Goal: Book appointment/travel/reservation

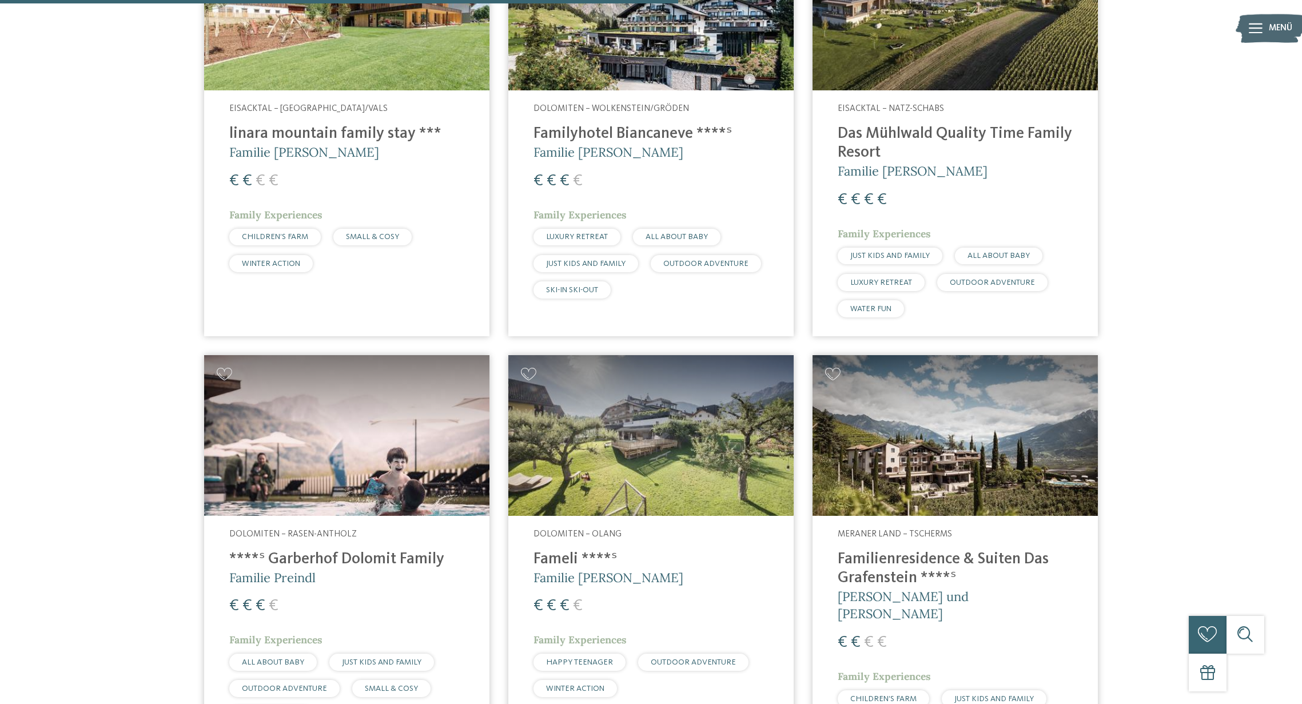
scroll to position [2141, 0]
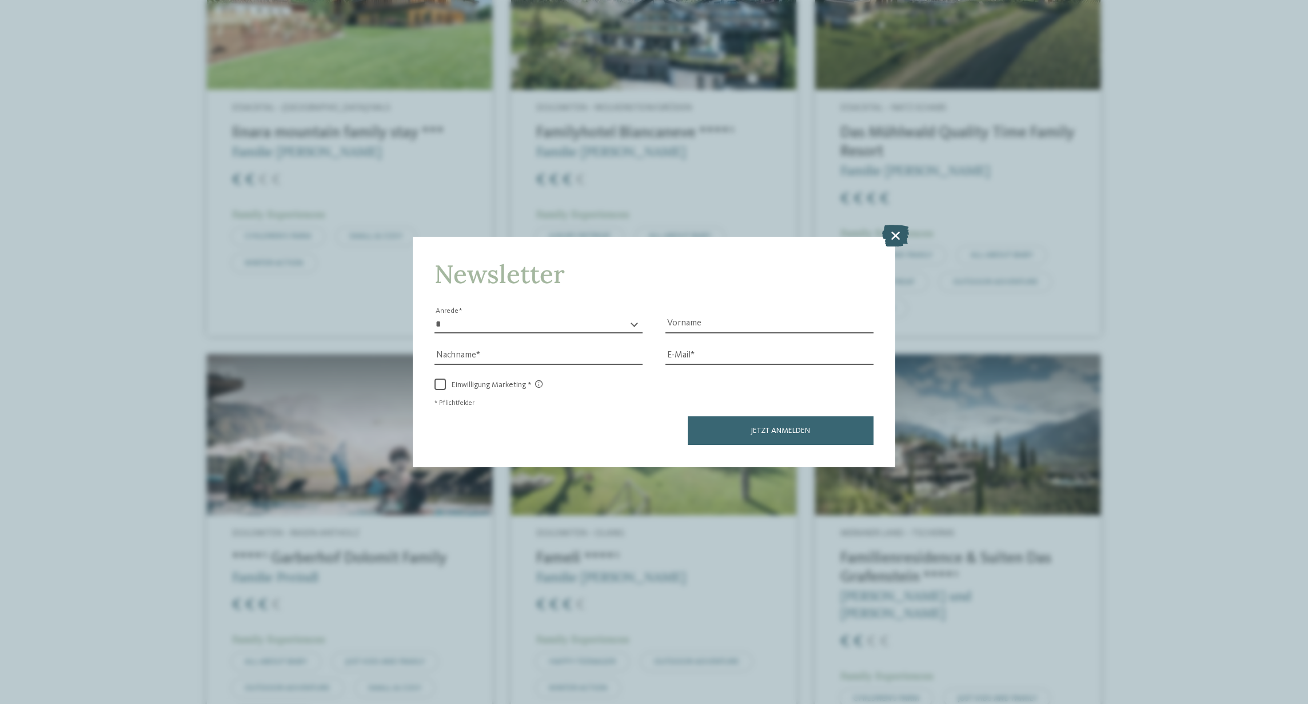
click at [899, 225] on icon at bounding box center [895, 236] width 27 height 22
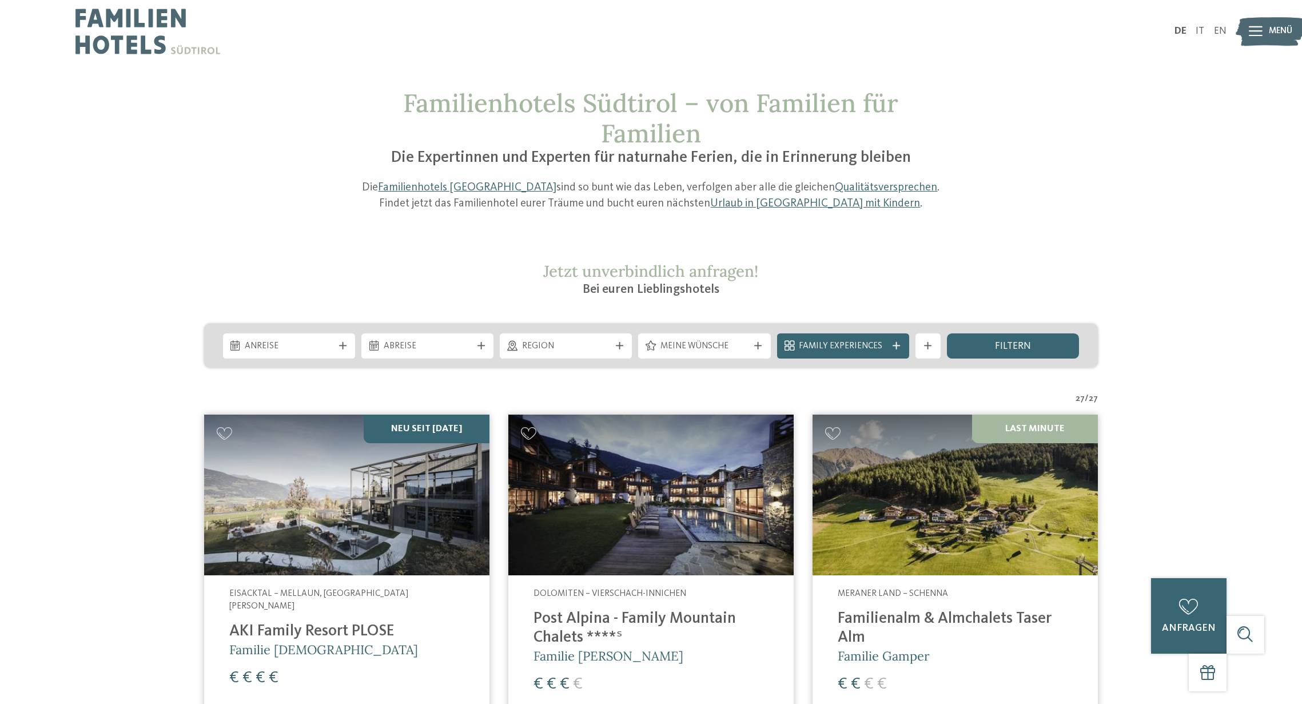
scroll to position [0, 0]
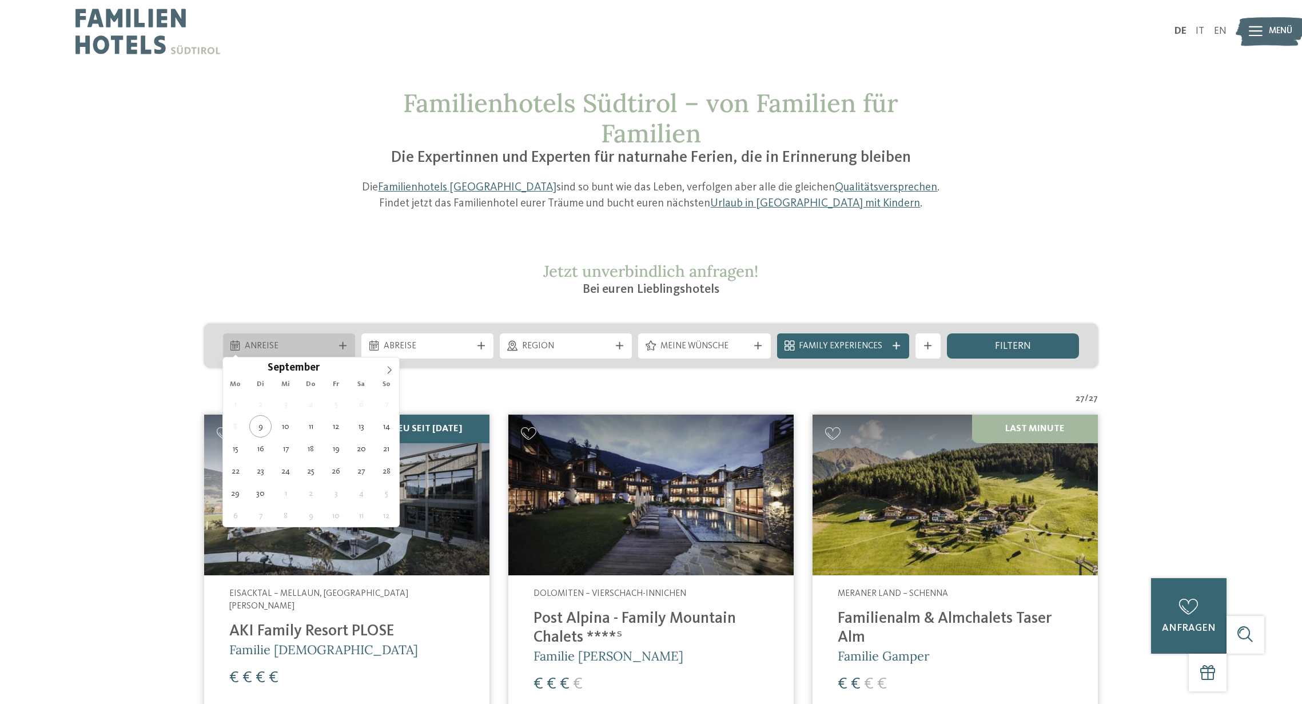
click at [322, 345] on span "Anreise" at bounding box center [289, 346] width 88 height 13
click at [382, 369] on span at bounding box center [389, 366] width 19 height 19
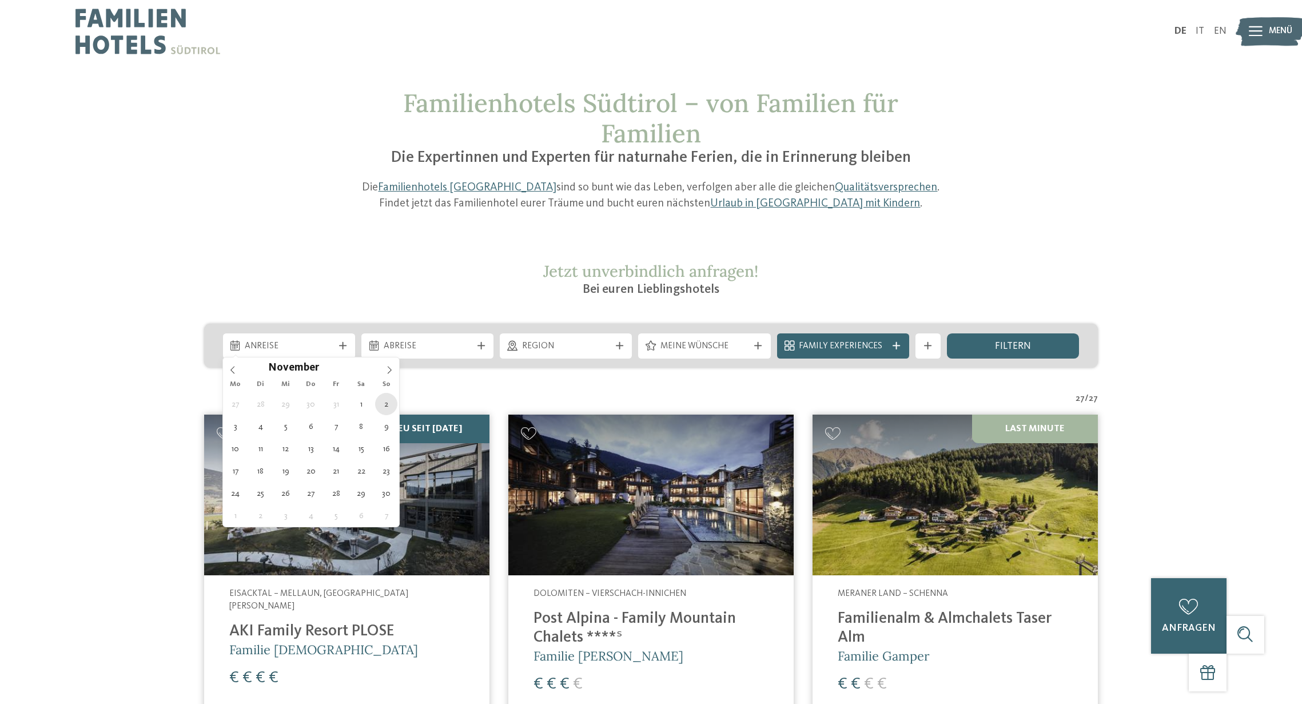
type div "02.11.2025"
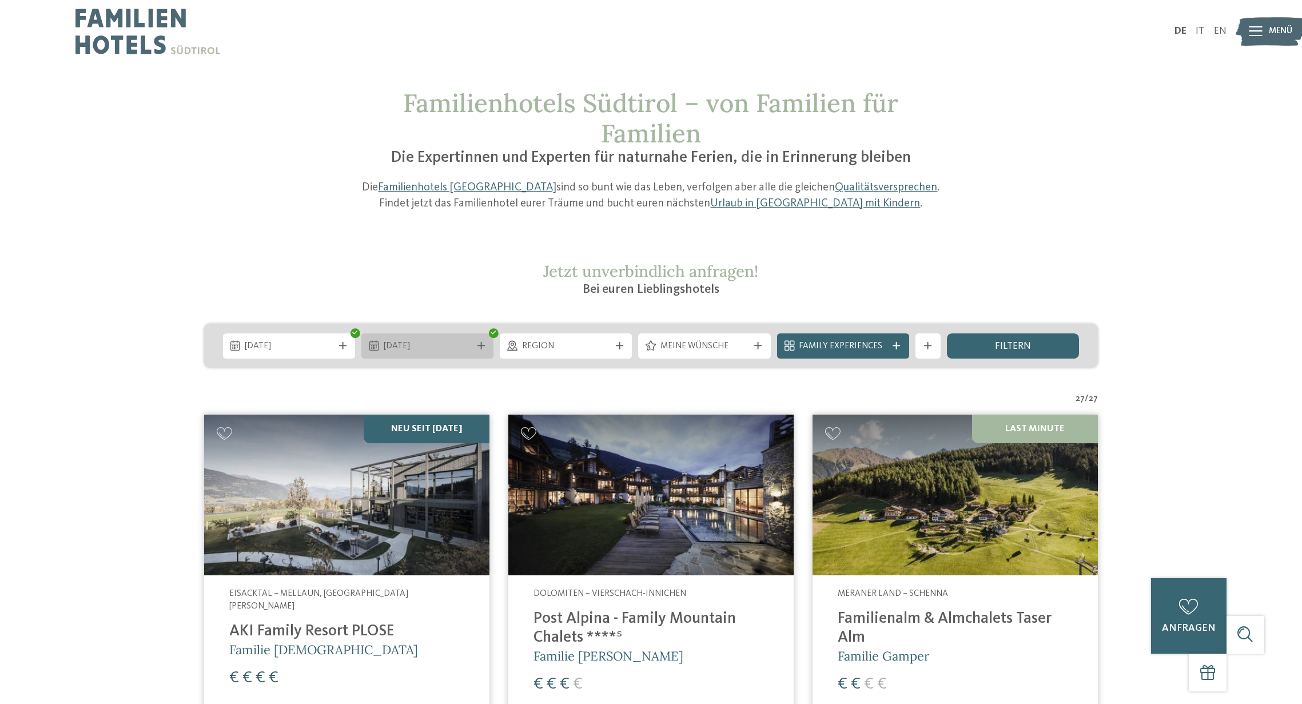
click at [407, 342] on span "02.11.2025" at bounding box center [428, 346] width 88 height 13
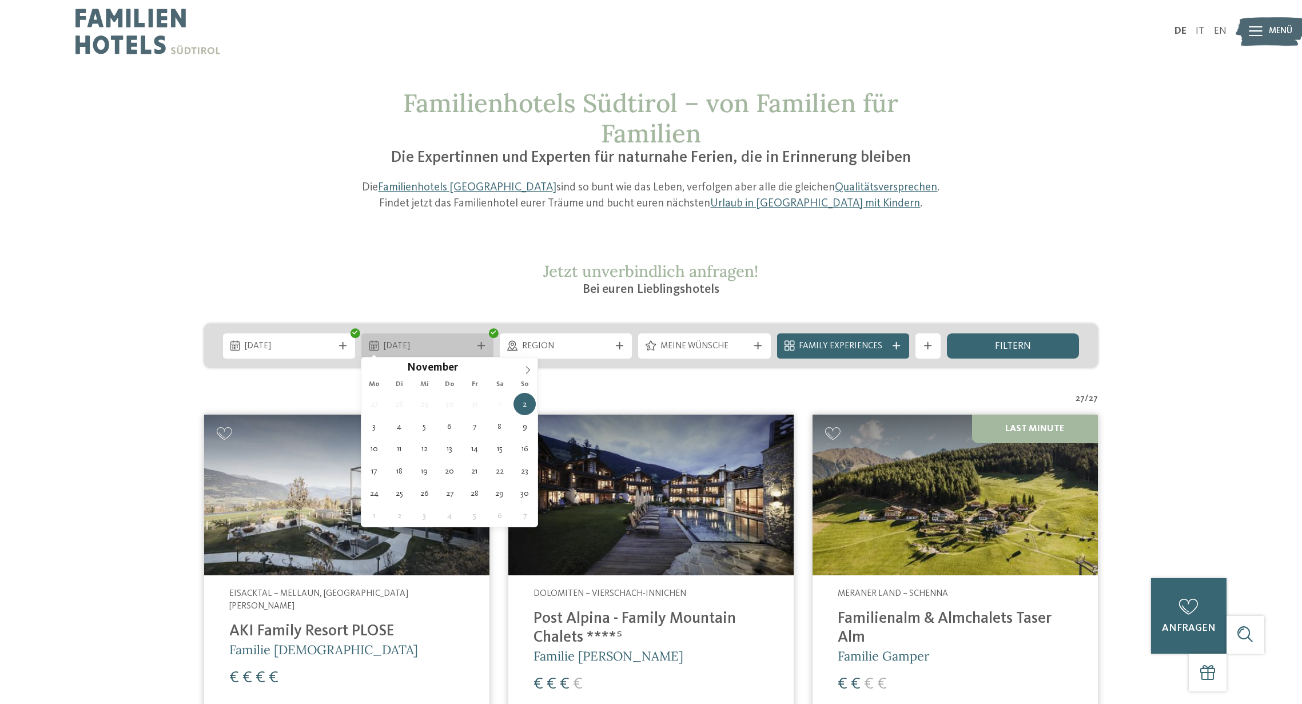
click at [447, 340] on span "02.11.2025" at bounding box center [428, 346] width 88 height 13
type div "09.11.2025"
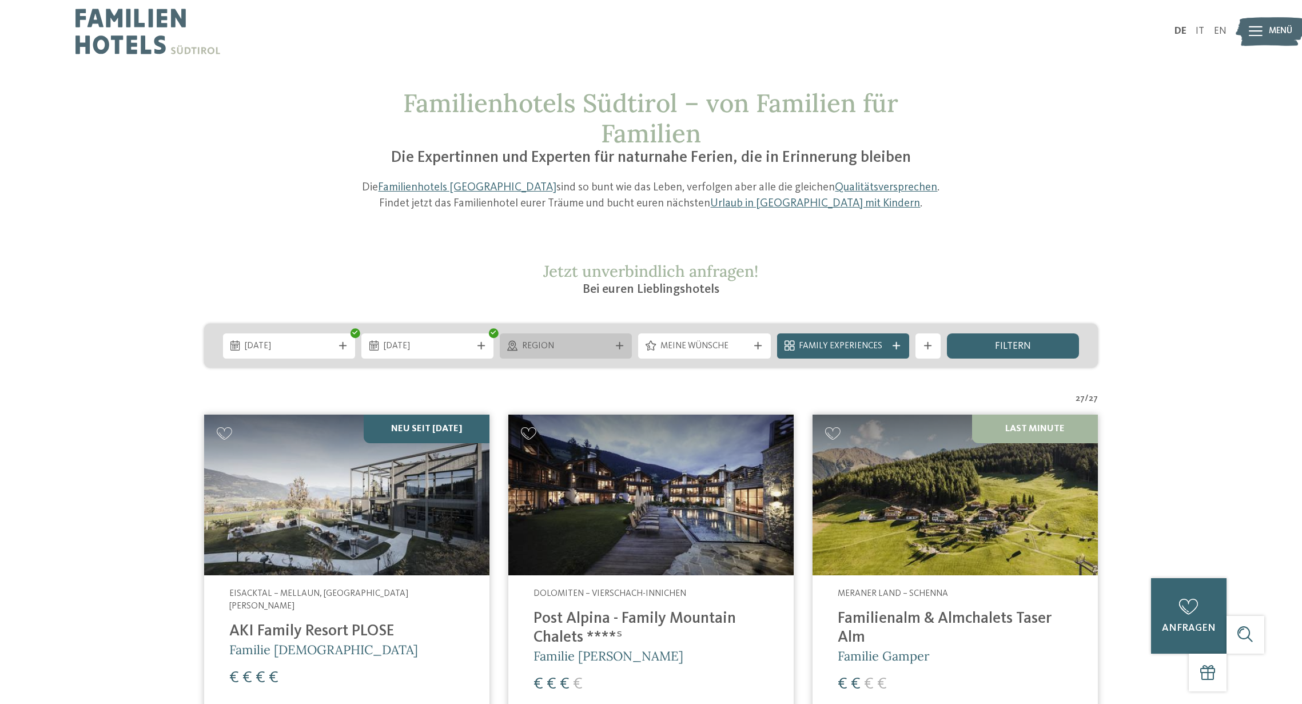
click at [596, 348] on span "Region" at bounding box center [566, 346] width 88 height 13
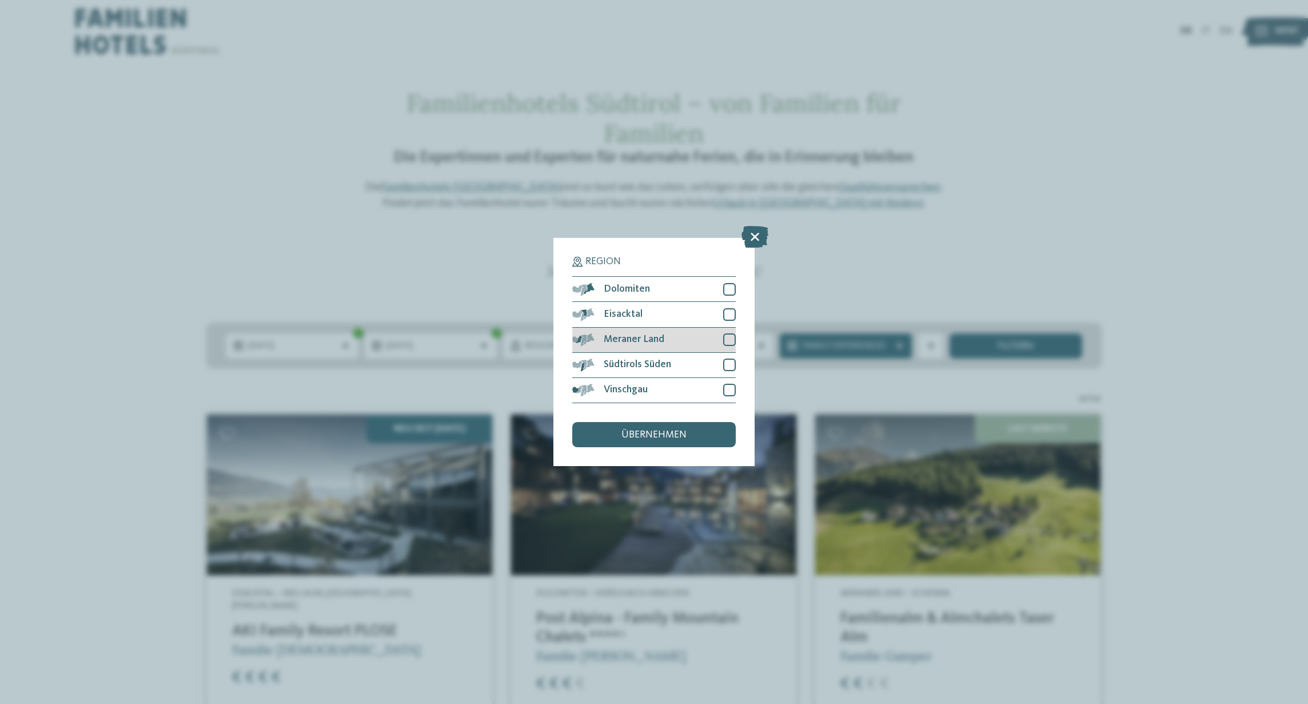
click at [727, 333] on div at bounding box center [729, 339] width 13 height 13
click at [726, 384] on div at bounding box center [729, 390] width 13 height 13
click at [714, 422] on div "übernehmen" at bounding box center [654, 434] width 164 height 25
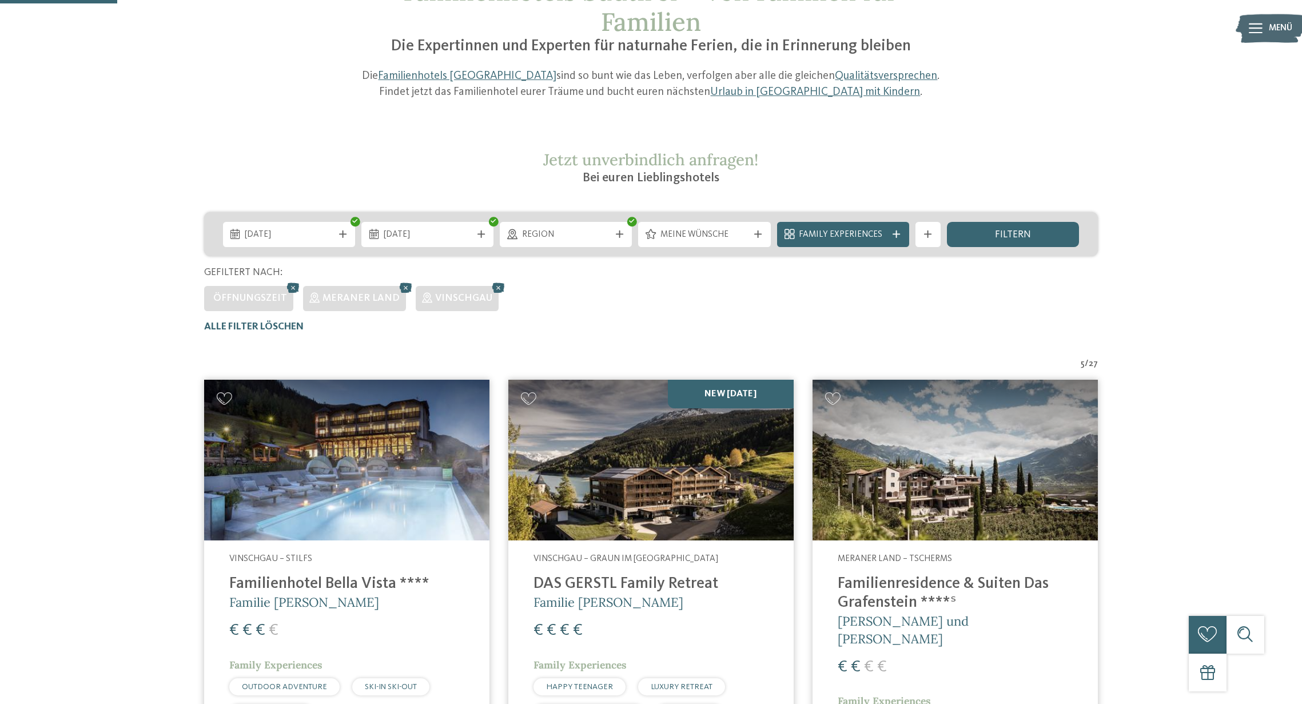
scroll to position [111, 0]
click at [601, 233] on span "Region" at bounding box center [566, 235] width 88 height 13
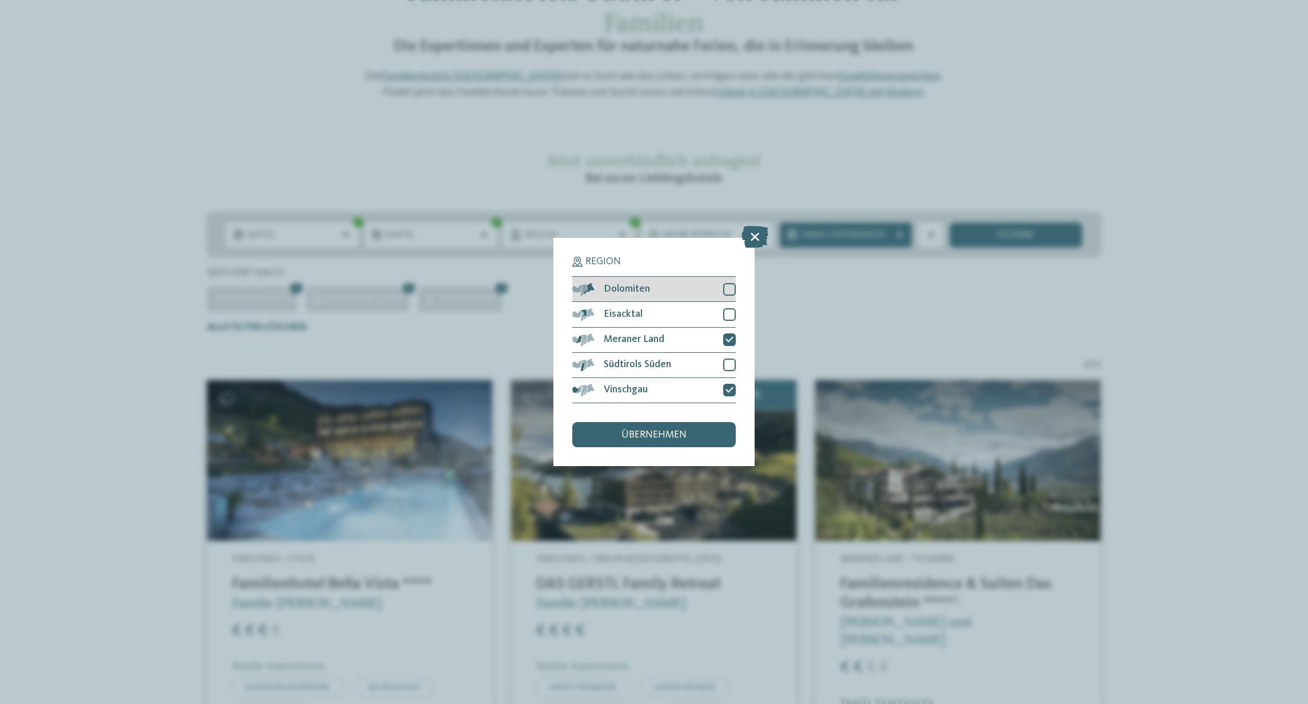
click at [731, 283] on div at bounding box center [729, 289] width 13 height 13
click at [728, 358] on div at bounding box center [729, 364] width 13 height 13
click at [695, 422] on div "übernehmen" at bounding box center [654, 434] width 164 height 25
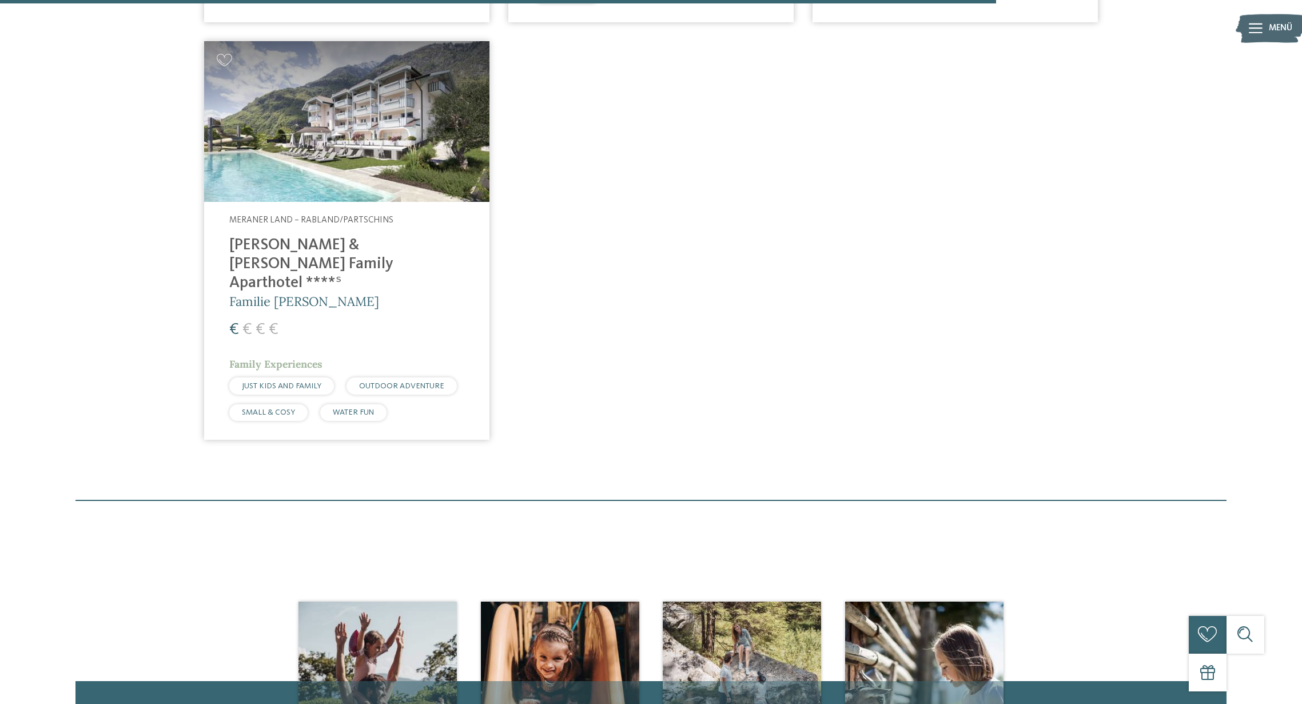
scroll to position [1332, 0]
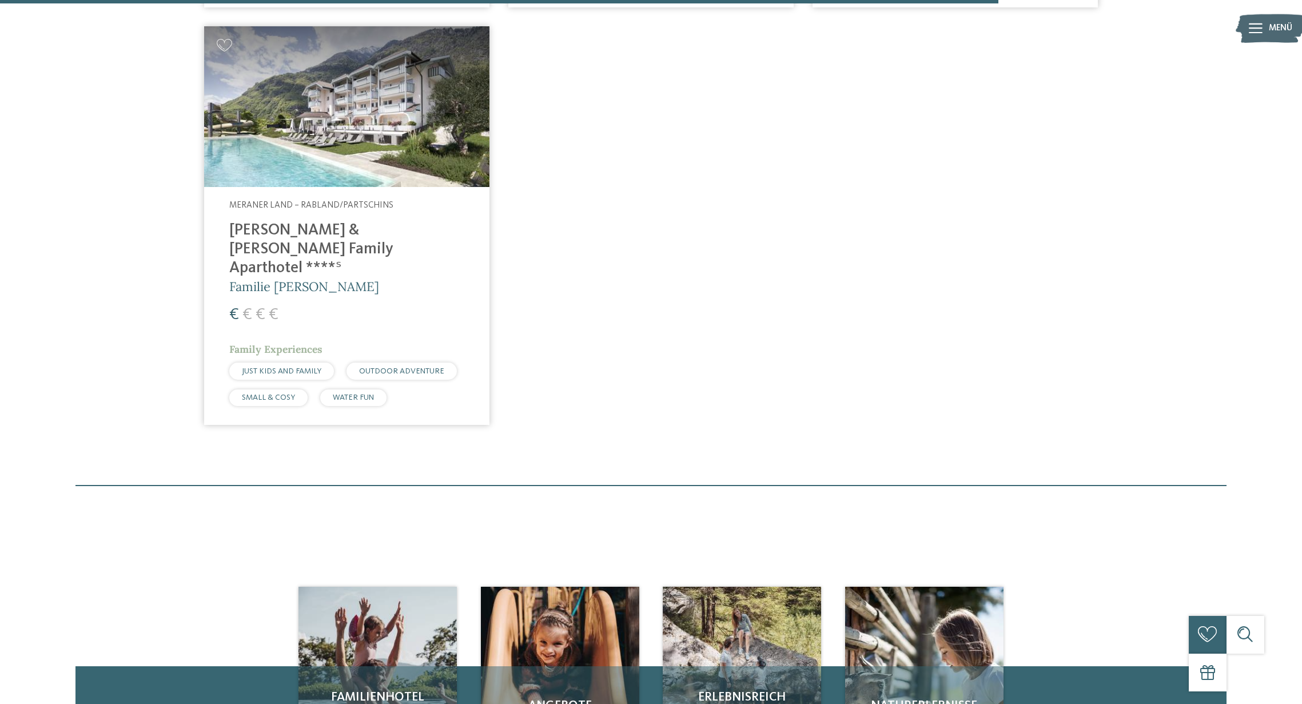
click at [345, 222] on h4 "Heidi & Edith Family Aparthotel ****ˢ" at bounding box center [346, 249] width 235 height 57
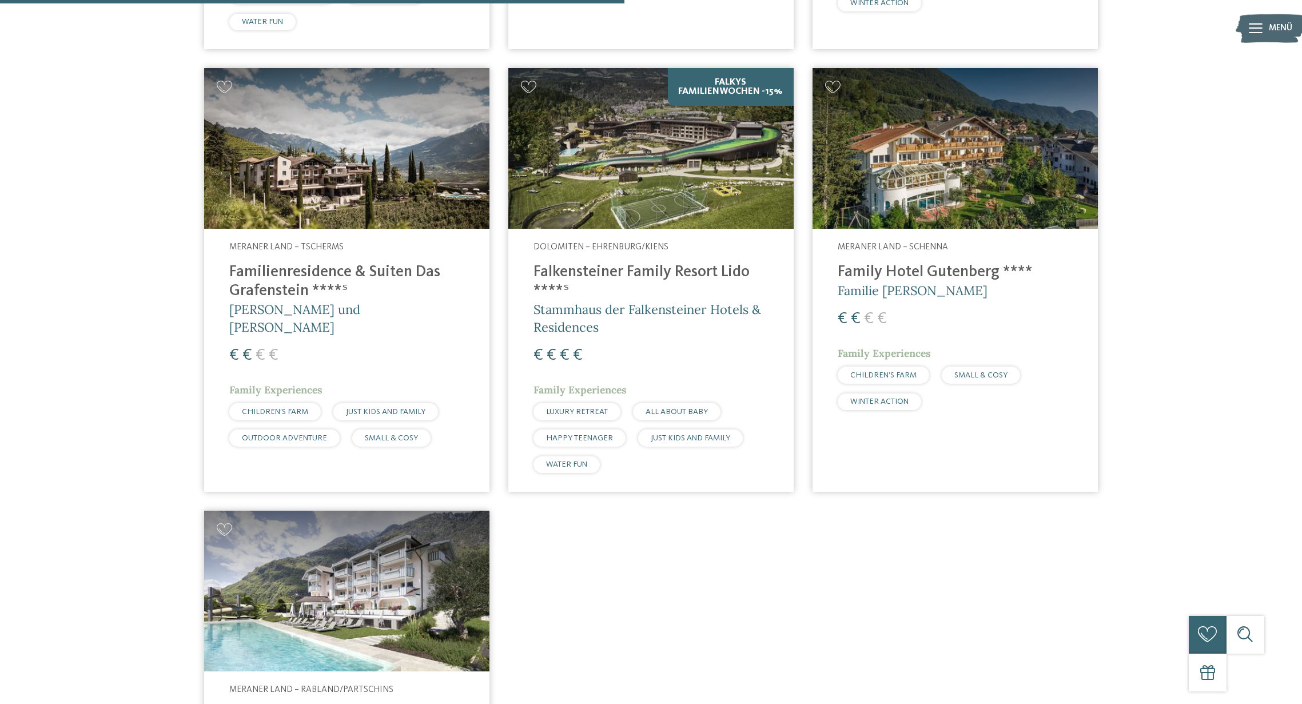
scroll to position [864, 0]
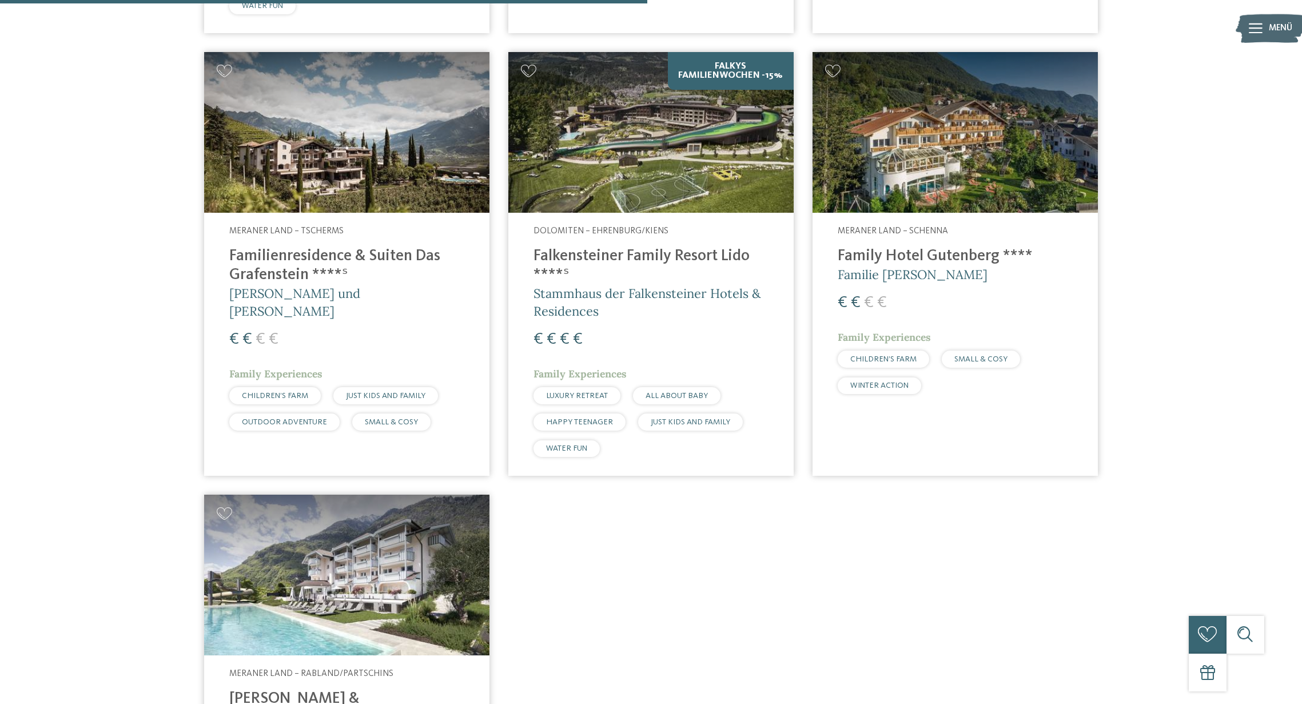
click at [297, 247] on h4 "Familienresidence & Suiten Das Grafenstein ****ˢ" at bounding box center [346, 266] width 235 height 38
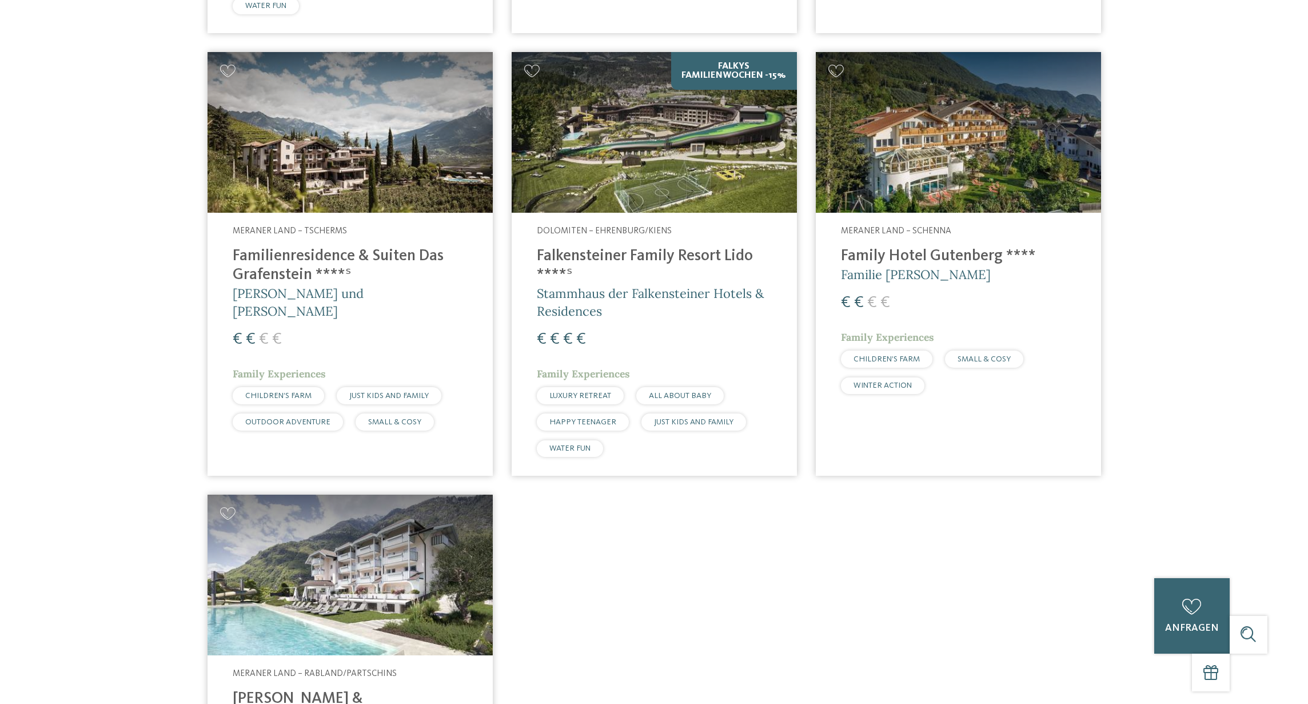
scroll to position [0, 0]
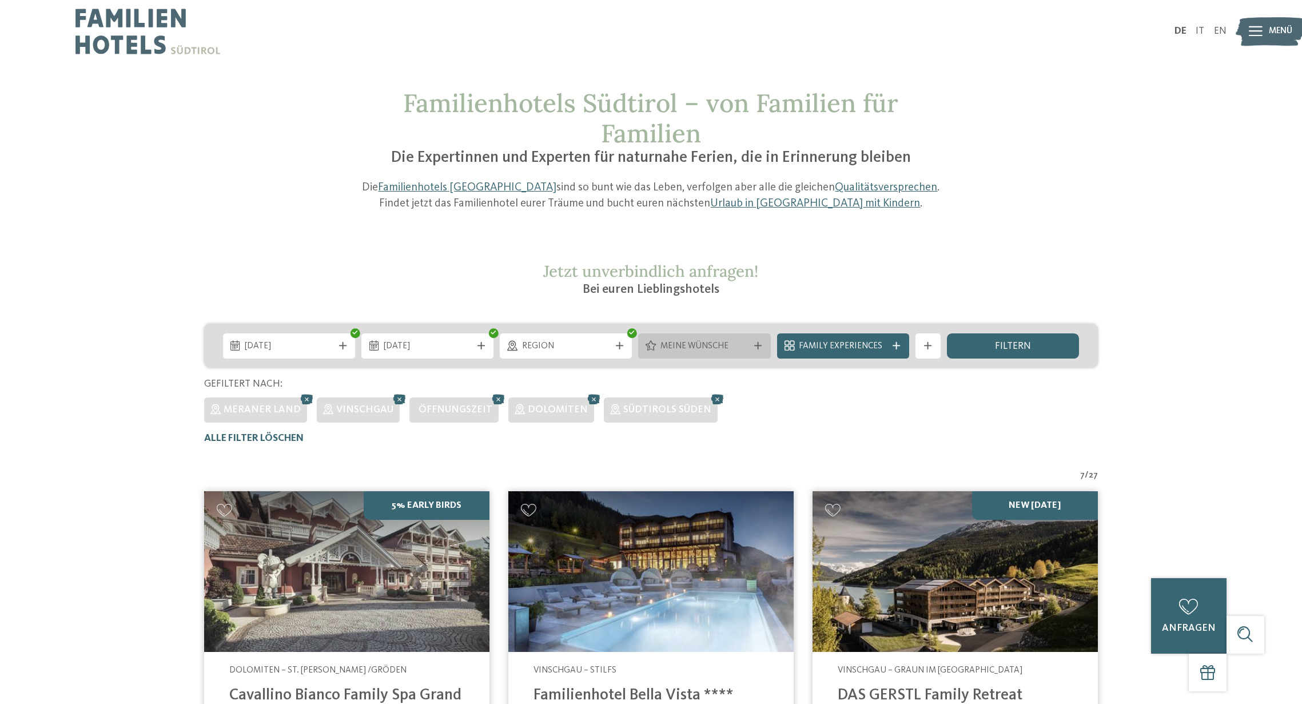
click at [718, 334] on div "Meine Wünsche" at bounding box center [704, 345] width 132 height 25
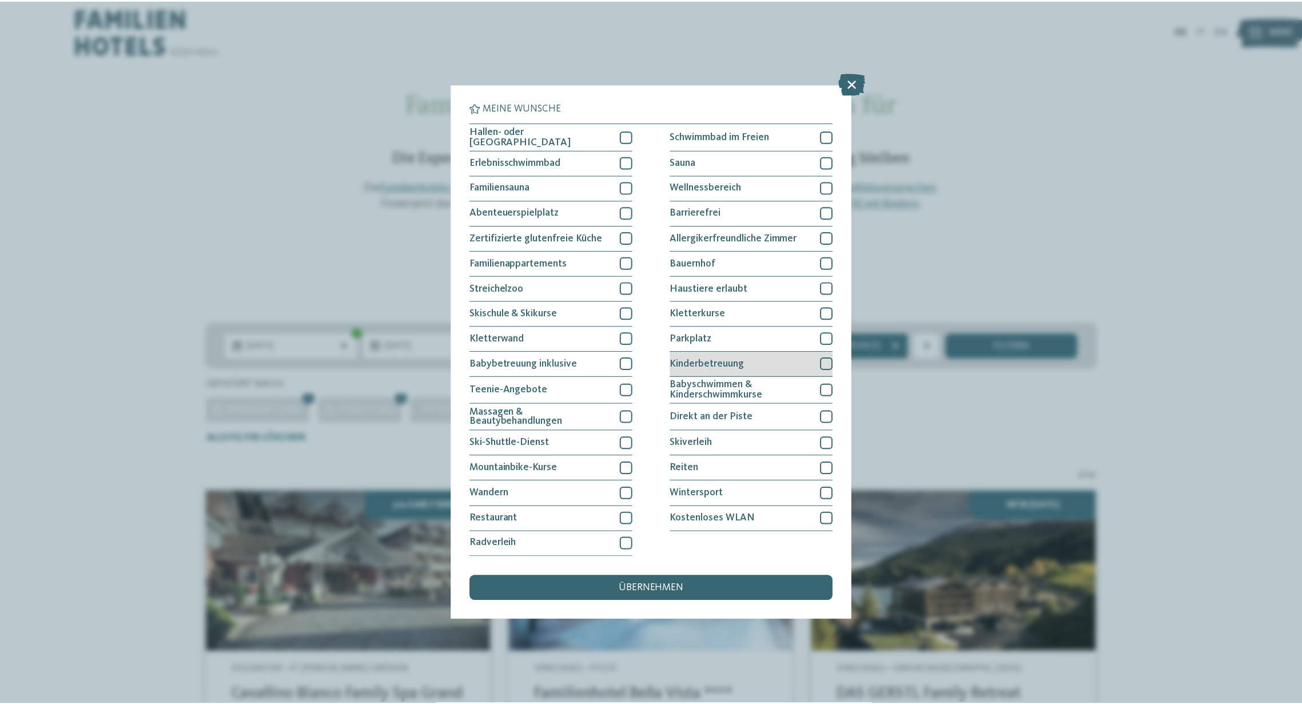
scroll to position [2, 0]
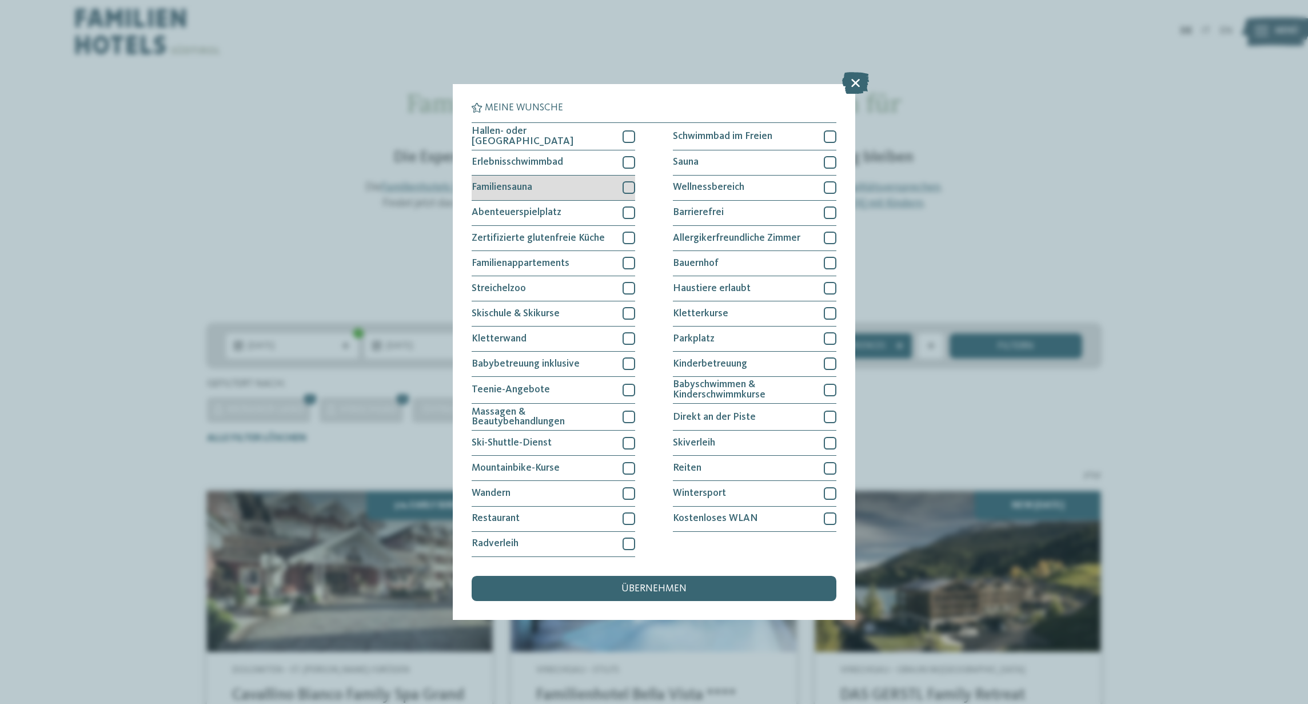
click at [628, 181] on div at bounding box center [629, 187] width 13 height 13
click at [629, 181] on div at bounding box center [629, 187] width 13 height 13
click at [832, 156] on div at bounding box center [830, 162] width 13 height 13
click at [700, 576] on div "übernehmen" at bounding box center [654, 588] width 365 height 25
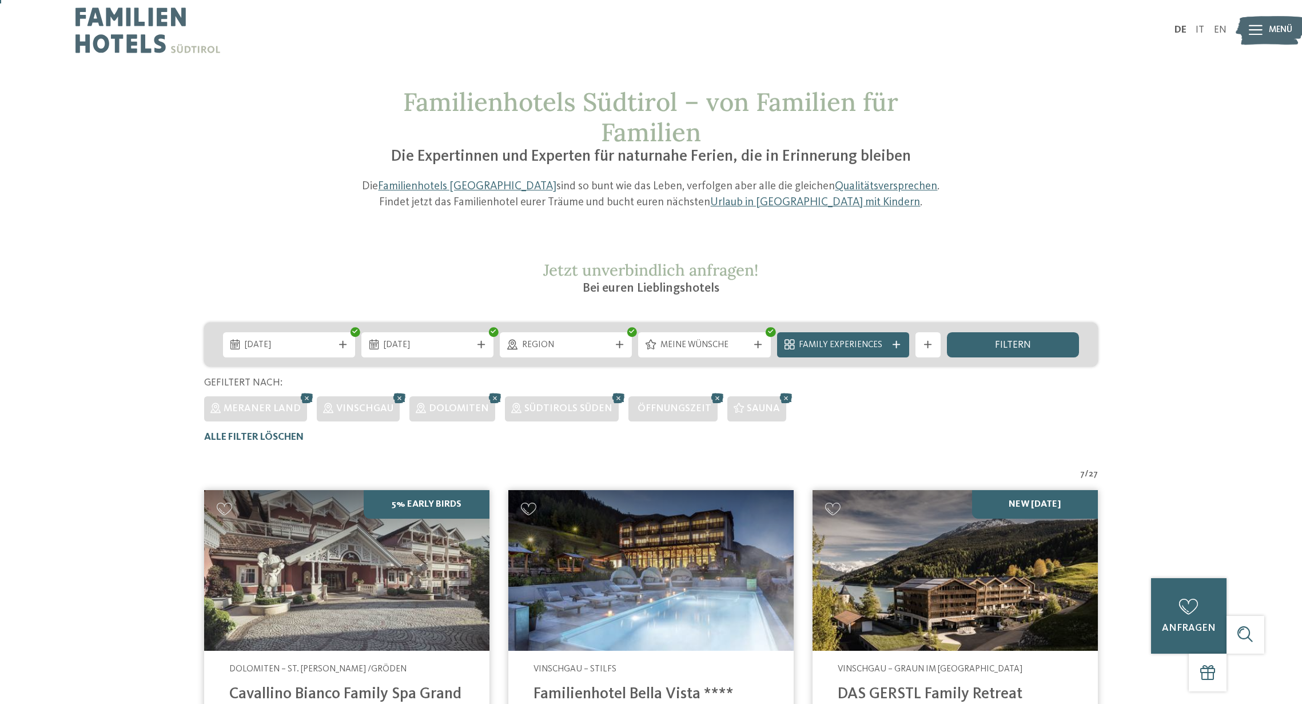
scroll to position [2, 0]
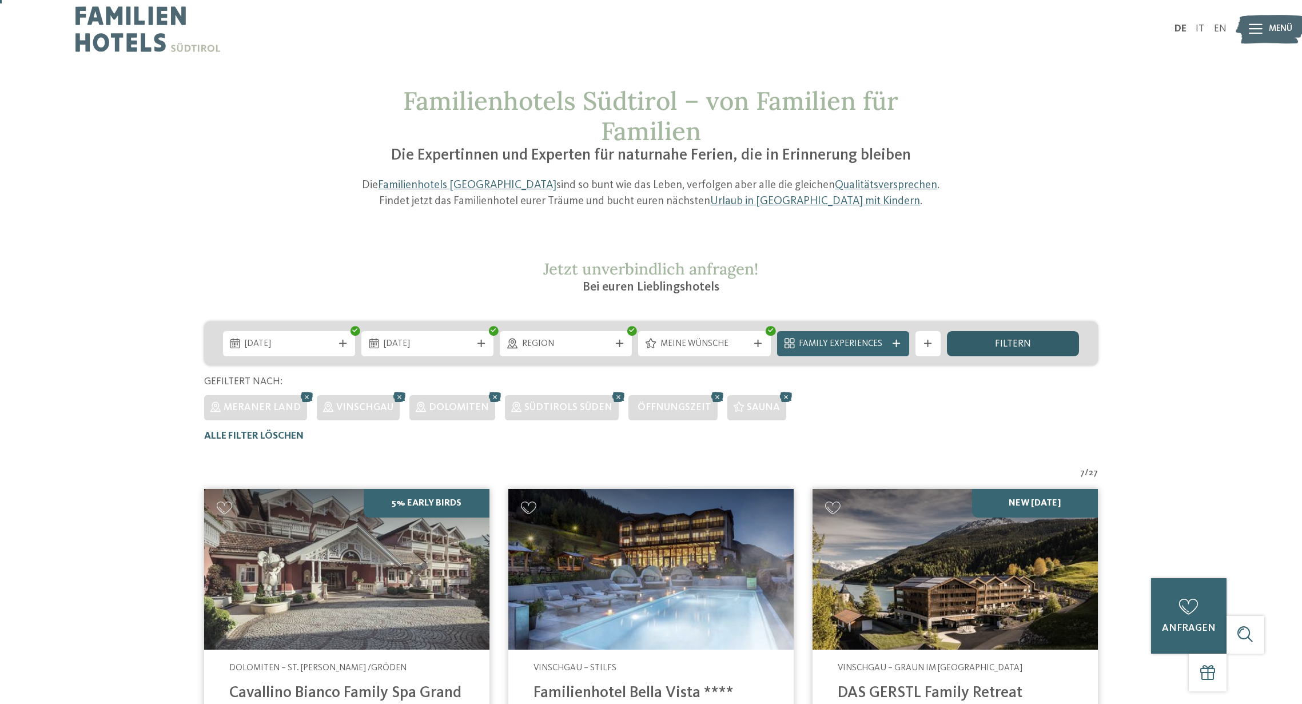
click at [1045, 334] on div "filtern" at bounding box center [1013, 343] width 132 height 25
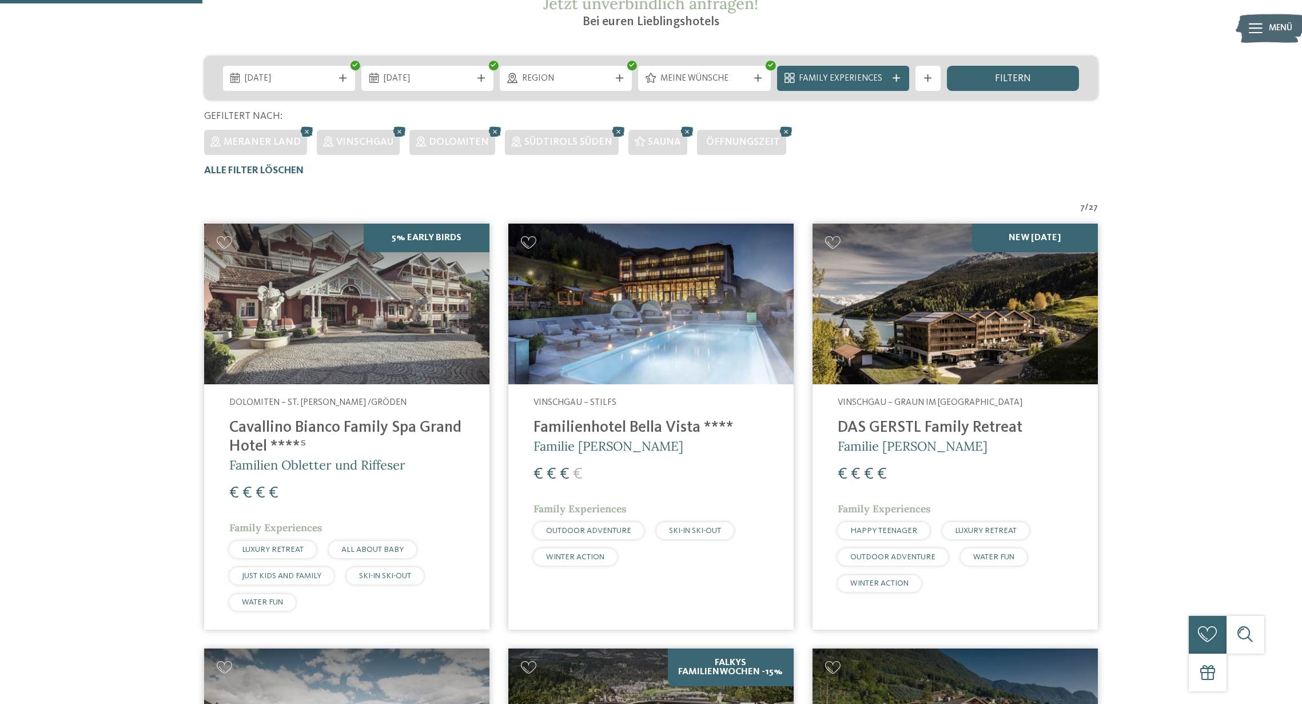
scroll to position [270, 0]
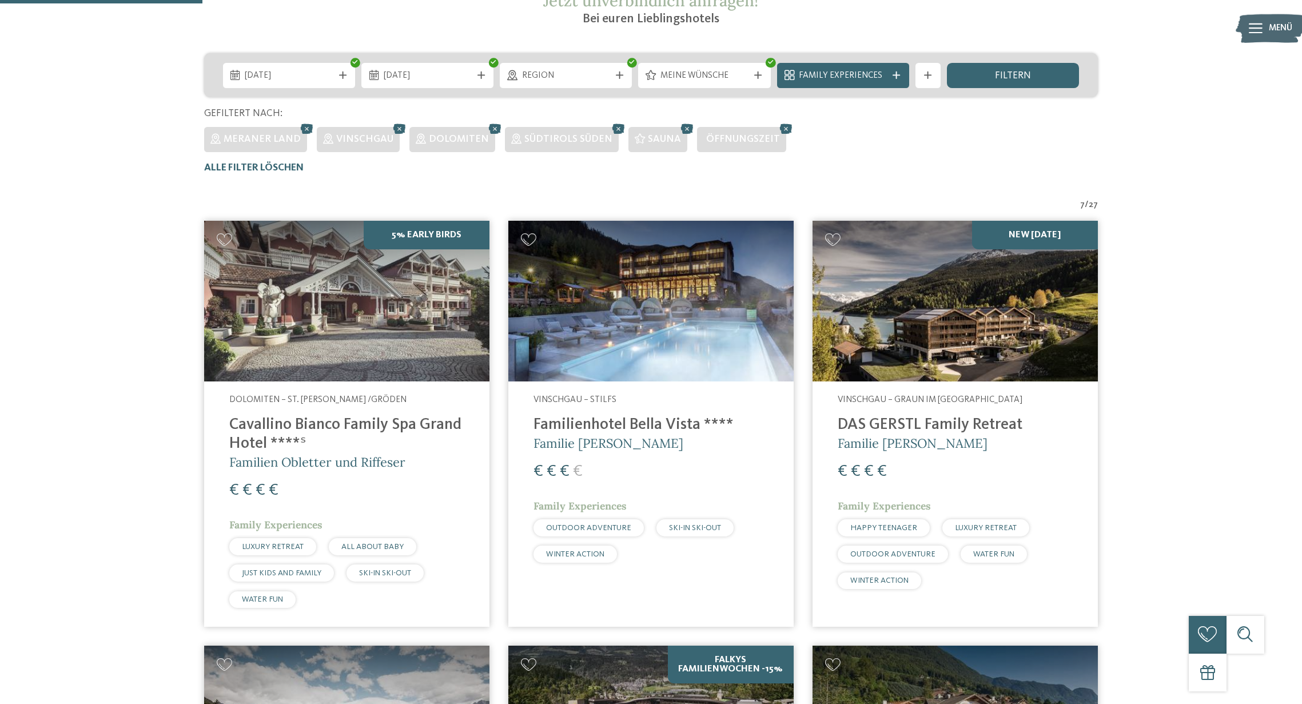
click at [646, 435] on span "Familie Gustav Thöni" at bounding box center [608, 443] width 150 height 16
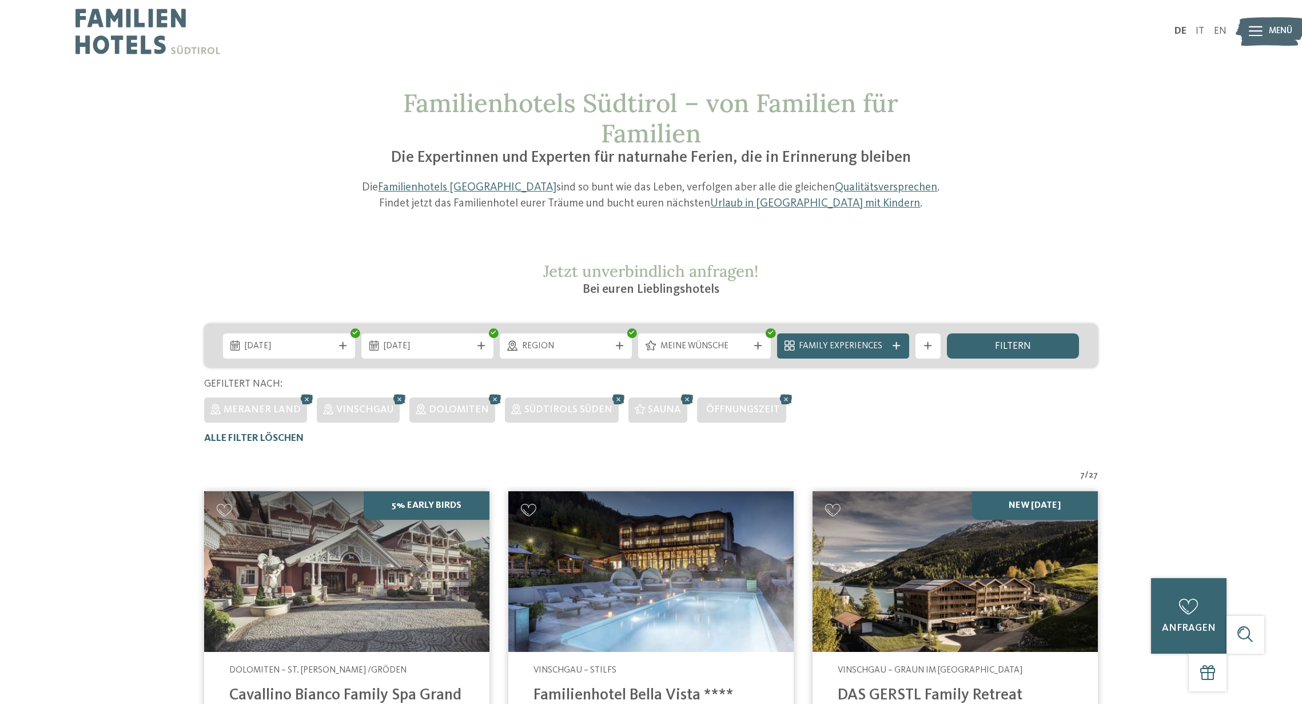
scroll to position [0, 0]
click at [302, 393] on icon at bounding box center [307, 399] width 19 height 17
click at [284, 436] on span "Alle Filter löschen" at bounding box center [253, 438] width 99 height 10
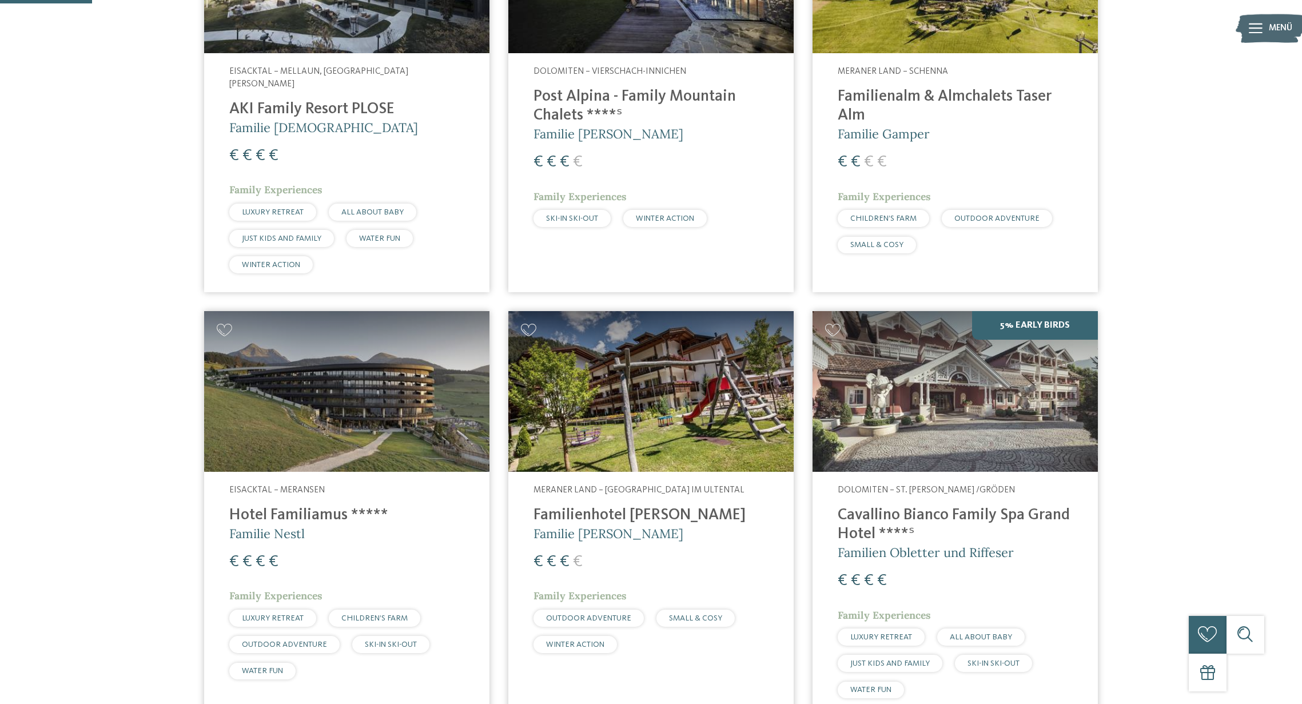
scroll to position [645, 0]
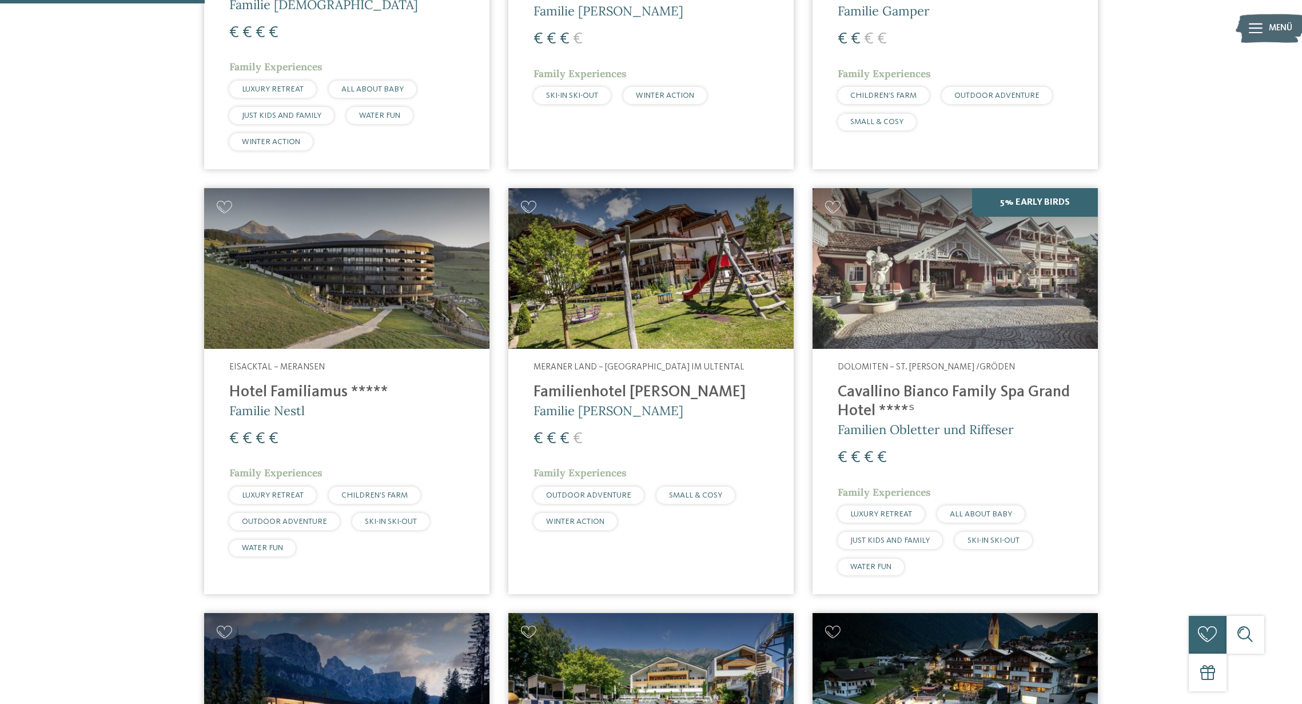
click at [625, 383] on h4 "Familienhotel [PERSON_NAME]" at bounding box center [650, 392] width 235 height 19
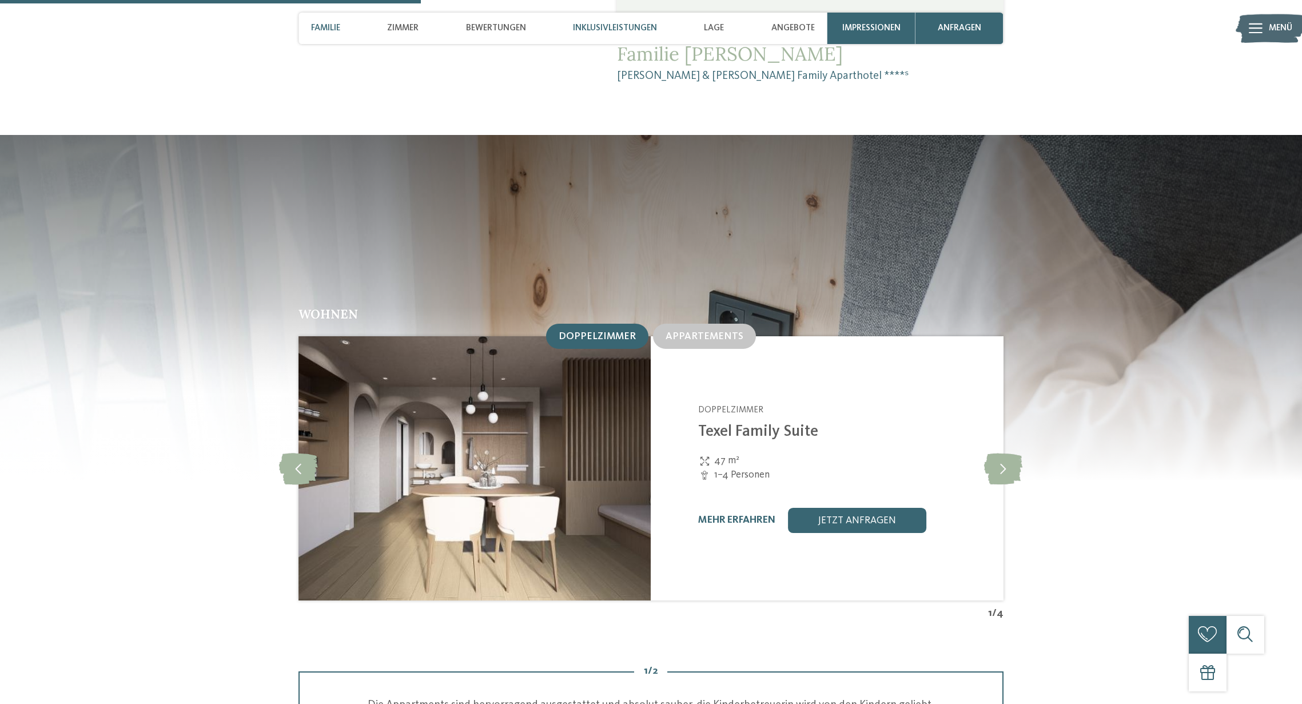
scroll to position [1322, 0]
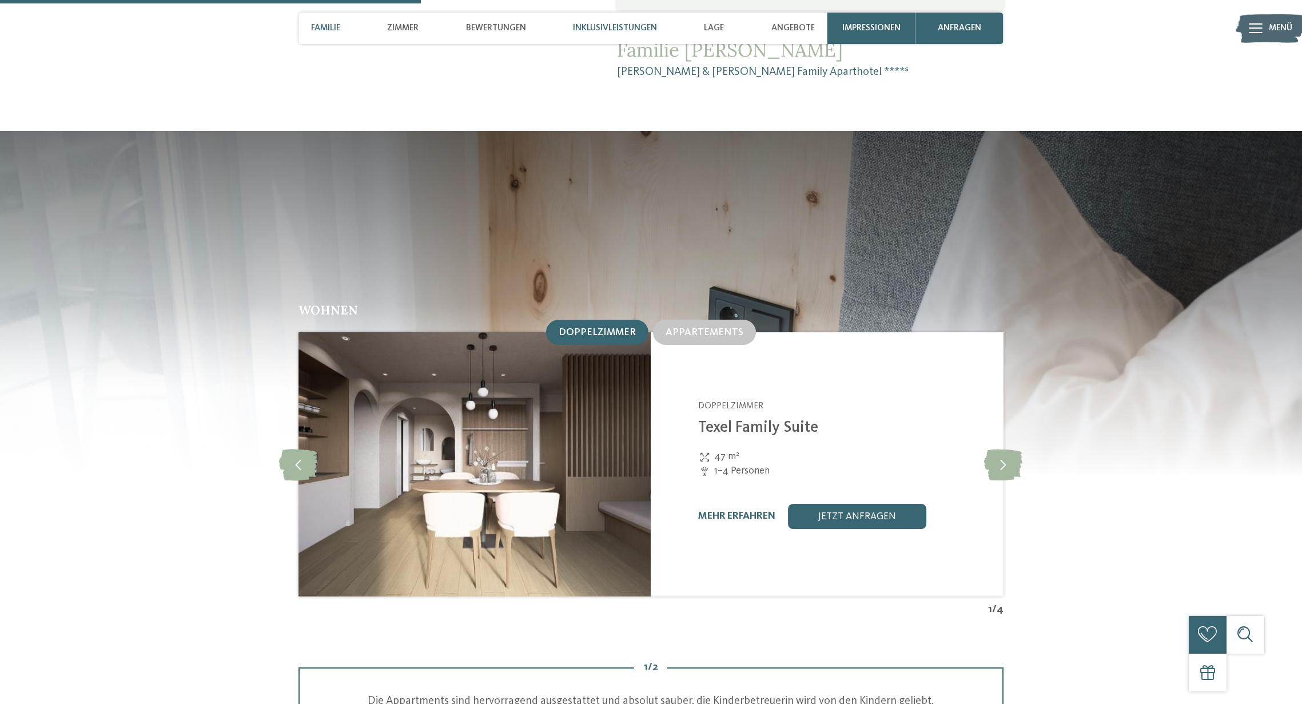
click at [643, 24] on span "Inklusivleistungen" at bounding box center [615, 28] width 84 height 10
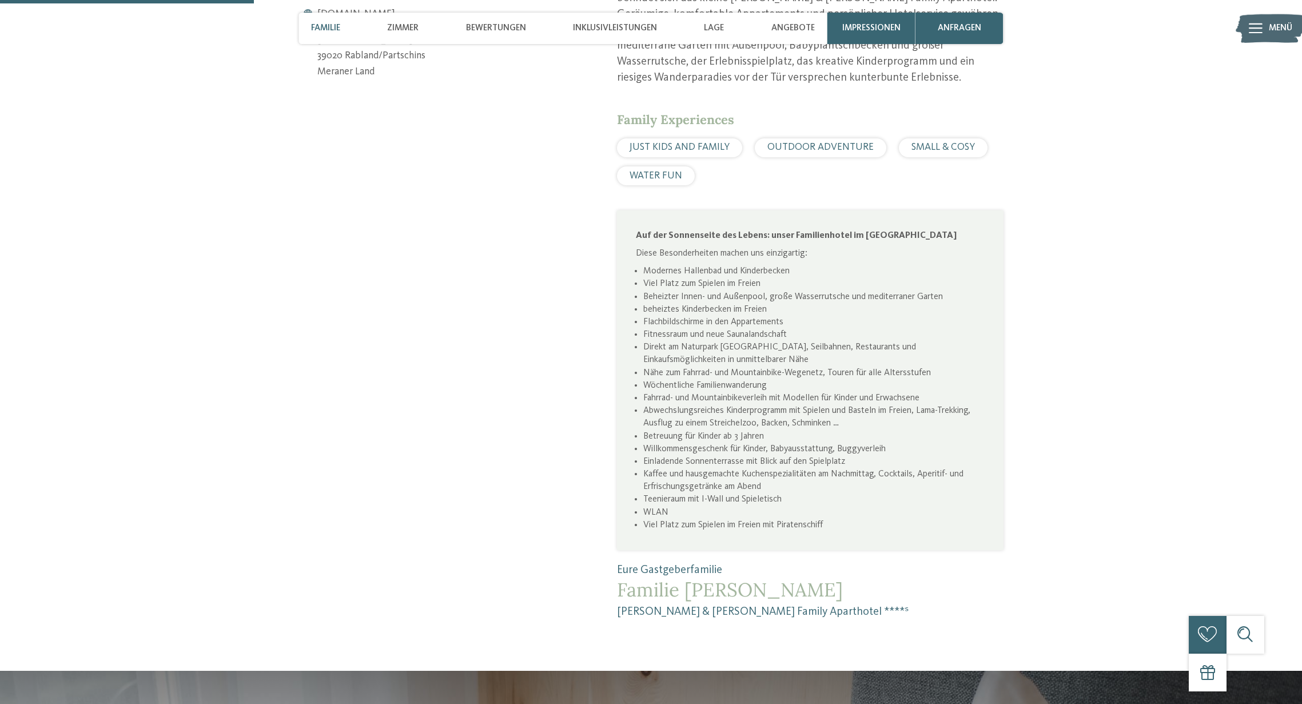
scroll to position [827, 0]
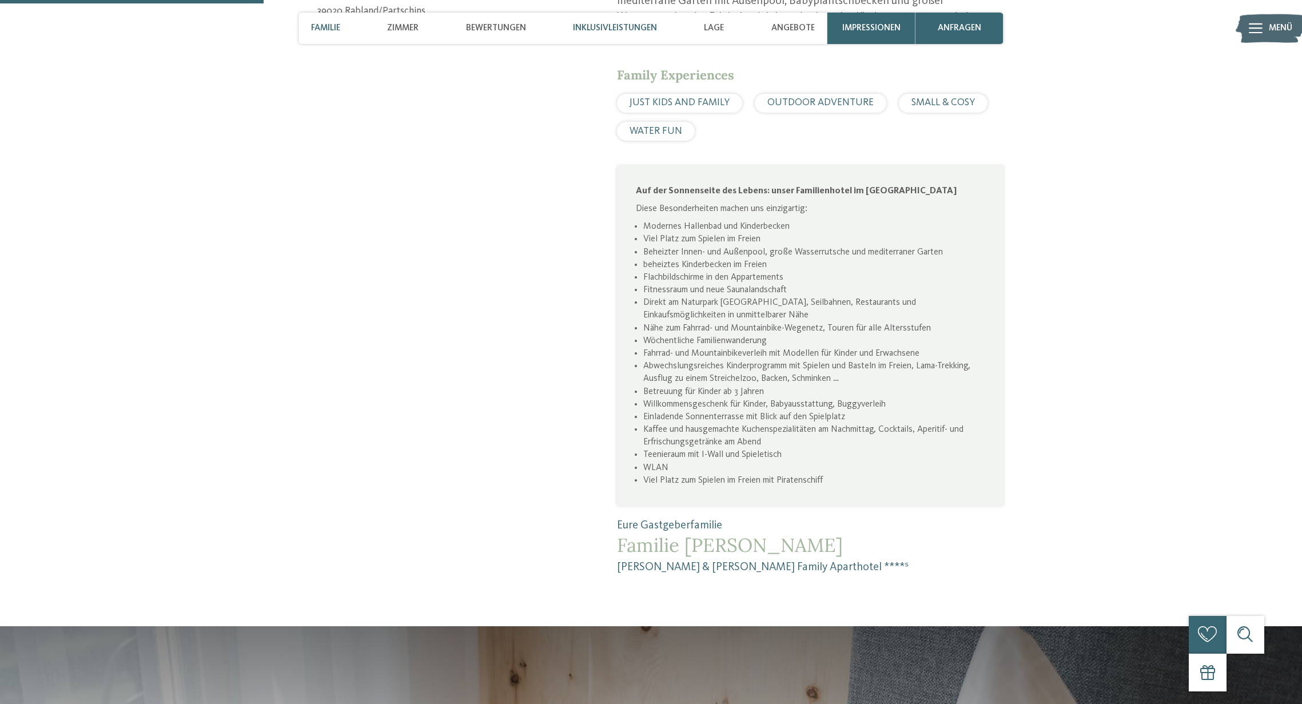
click at [617, 27] on span "Inklusivleistungen" at bounding box center [615, 28] width 84 height 10
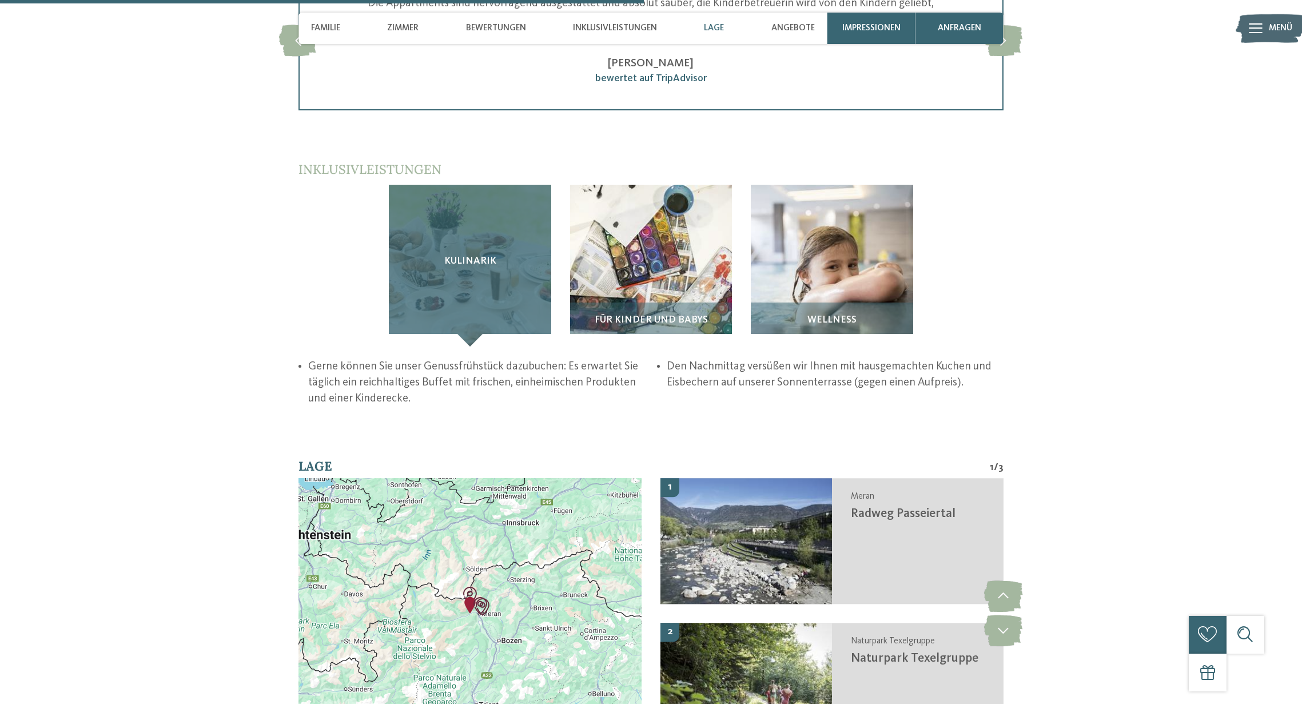
scroll to position [2022, 0]
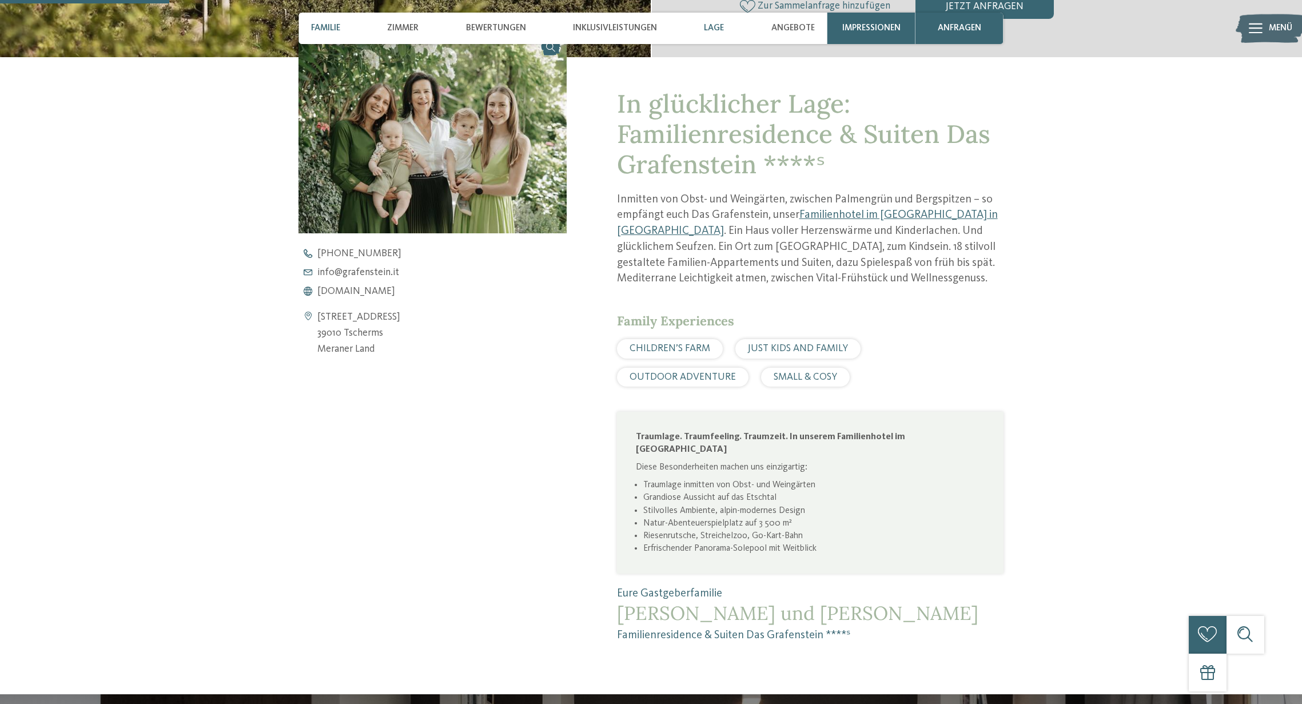
scroll to position [500, 0]
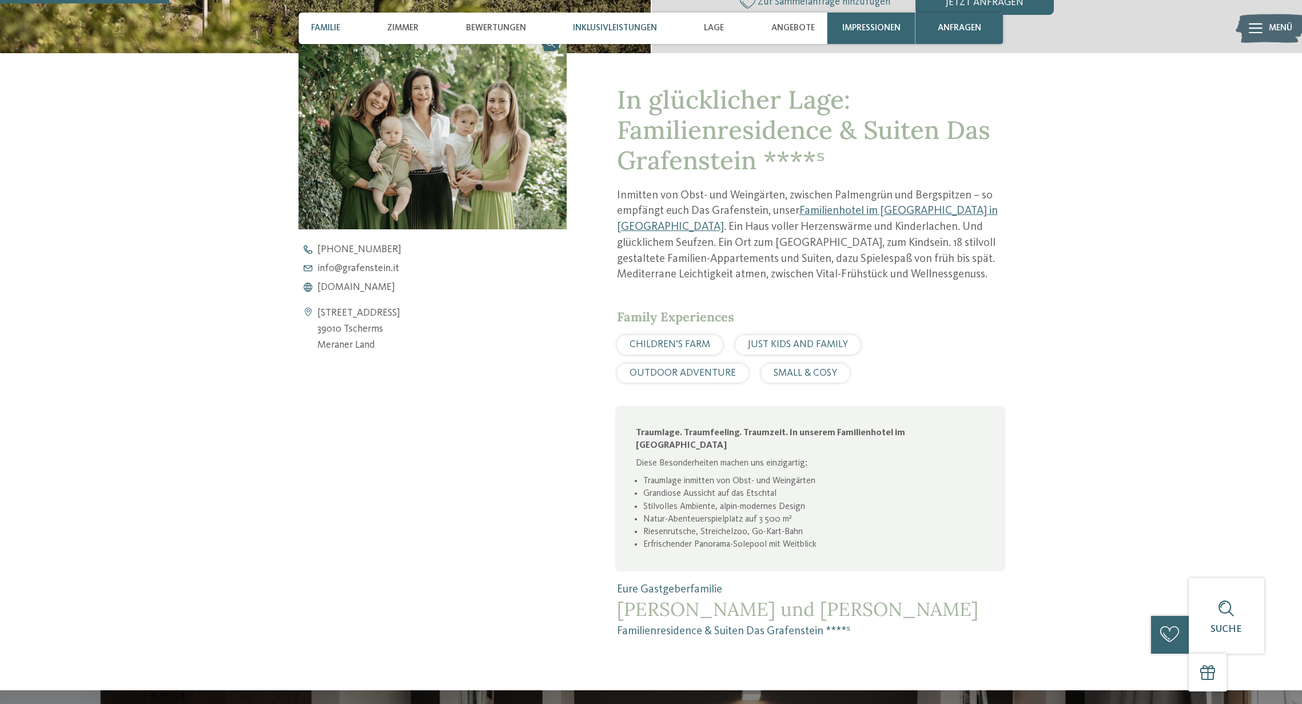
click at [622, 29] on span "Inklusivleistungen" at bounding box center [615, 28] width 84 height 10
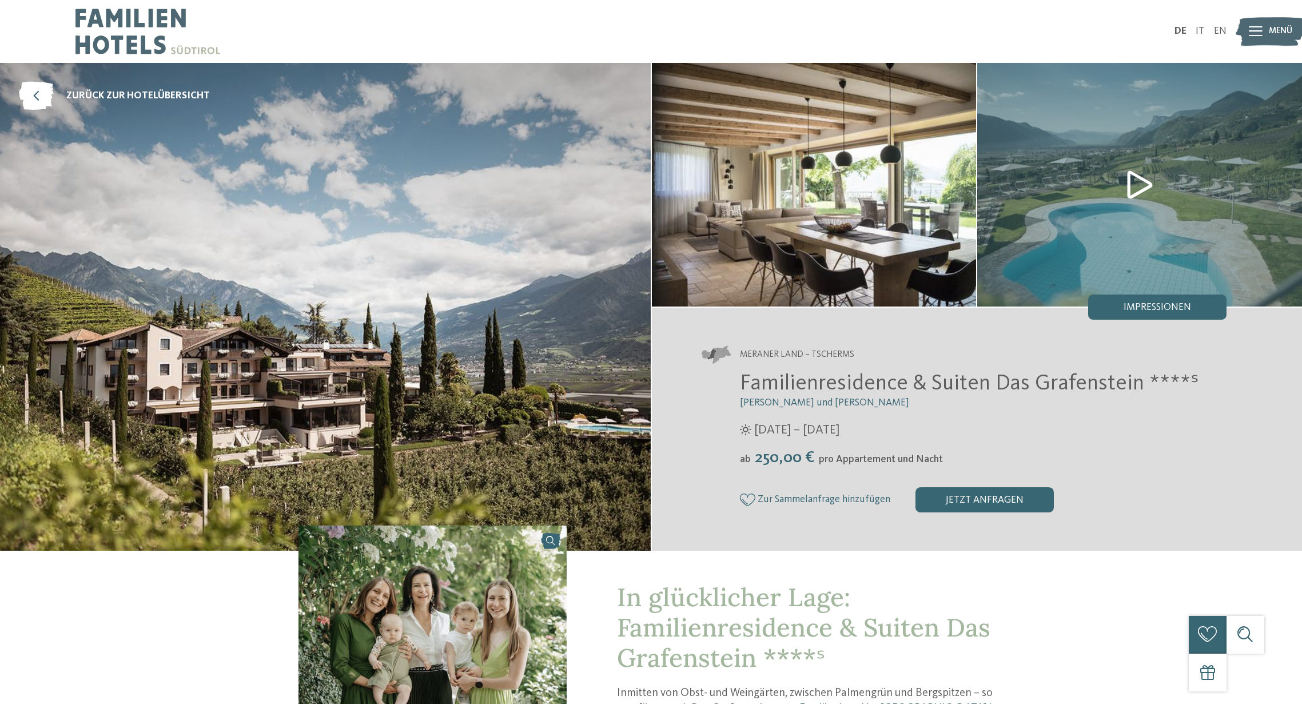
scroll to position [0, 0]
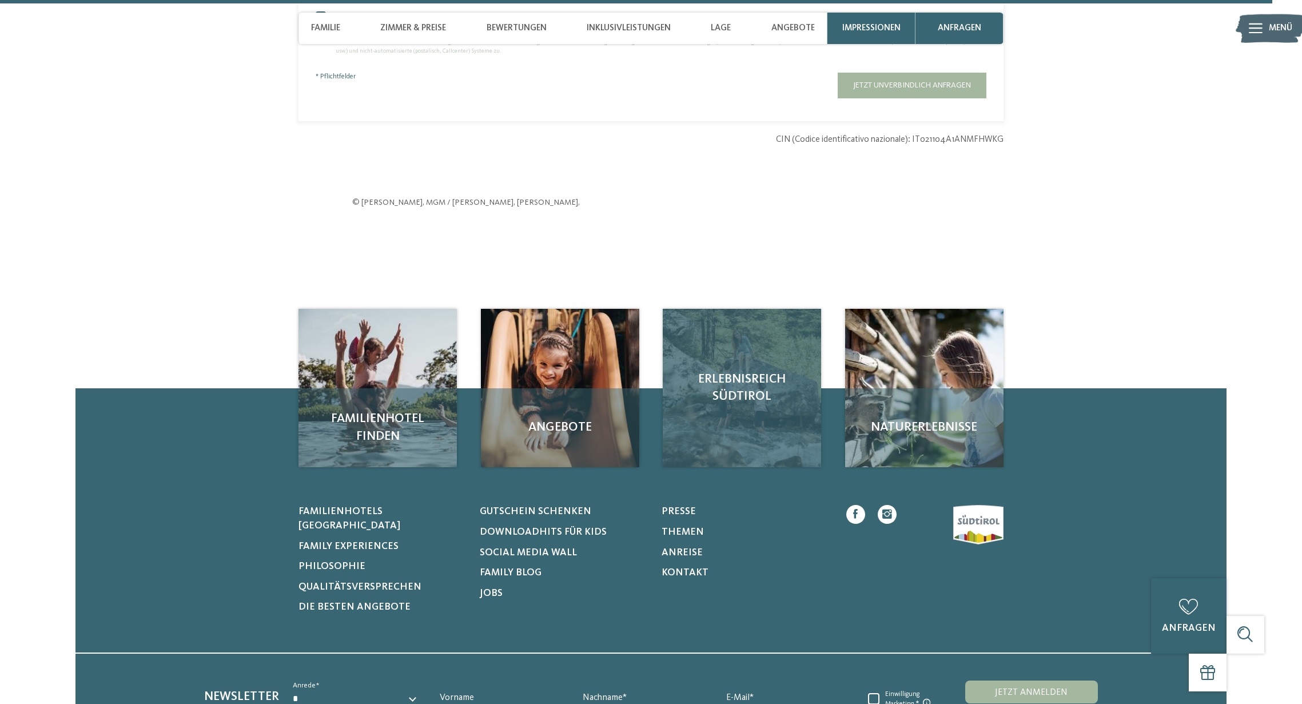
scroll to position [4092, 0]
